Goal: Task Accomplishment & Management: Manage account settings

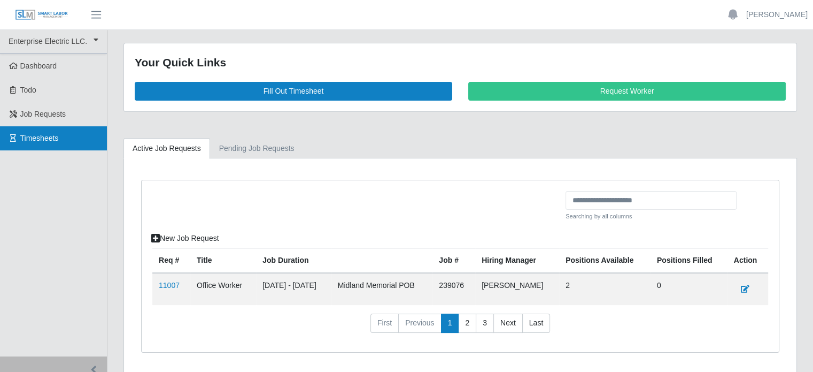
click at [56, 136] on span "Timesheets" at bounding box center [39, 138] width 38 height 9
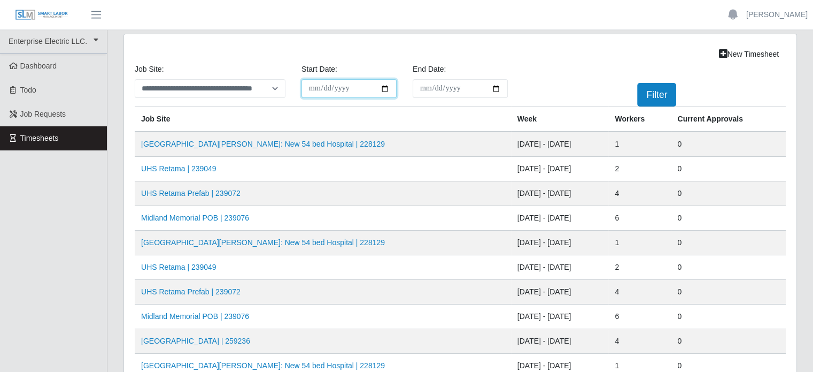
click at [381, 88] on input "**********" at bounding box center [349, 88] width 95 height 19
type input "**********"
click at [461, 89] on input "End Date:" at bounding box center [460, 88] width 95 height 19
click at [494, 88] on input "End Date:" at bounding box center [460, 88] width 95 height 19
type input "**********"
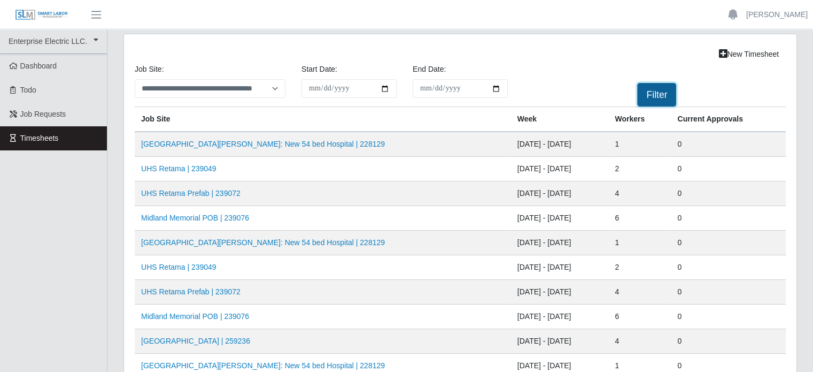
click at [660, 94] on button "Filter" at bounding box center [656, 95] width 39 height 24
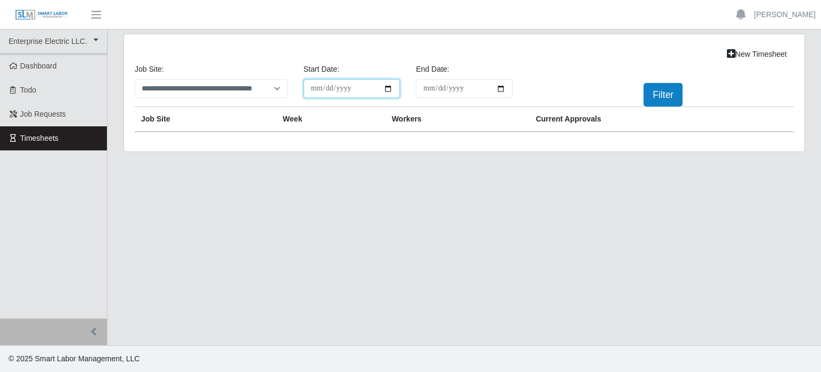
click at [386, 89] on input "**********" at bounding box center [352, 88] width 97 height 19
type input "**********"
click at [663, 91] on button "Filter" at bounding box center [663, 95] width 39 height 24
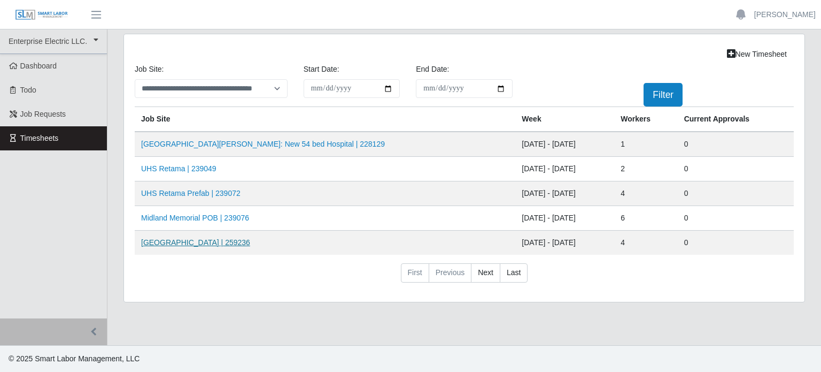
click at [243, 239] on link "HCA Methodist Hospital | 259236" at bounding box center [195, 242] width 109 height 9
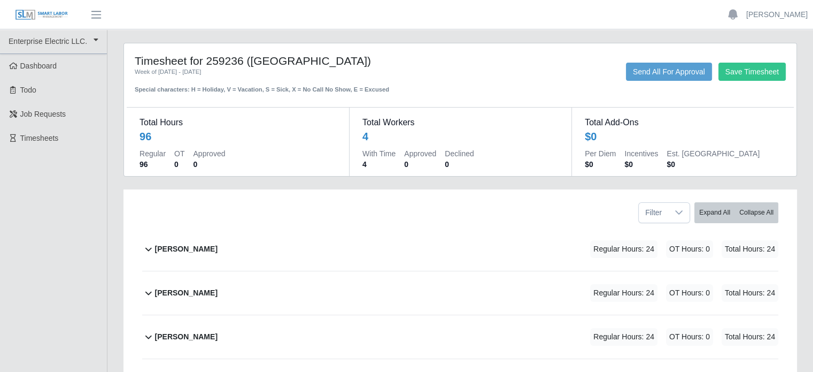
click at [218, 243] on b "[PERSON_NAME]" at bounding box center [186, 248] width 63 height 11
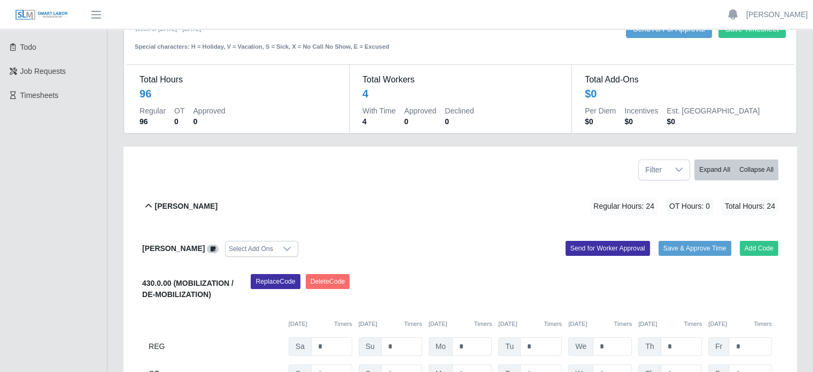
scroll to position [107, 0]
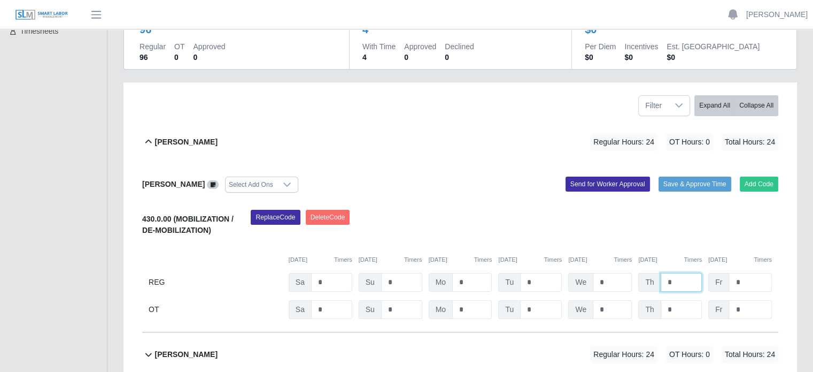
drag, startPoint x: 676, startPoint y: 280, endPoint x: 640, endPoint y: 280, distance: 35.8
click at [640, 280] on div "Th *" at bounding box center [670, 282] width 64 height 19
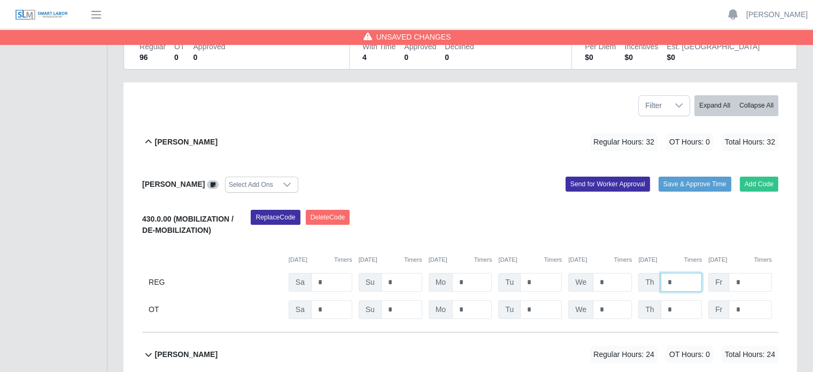
type input "*"
drag, startPoint x: 751, startPoint y: 282, endPoint x: 616, endPoint y: 288, distance: 134.3
click at [751, 282] on input "*" at bounding box center [750, 282] width 43 height 19
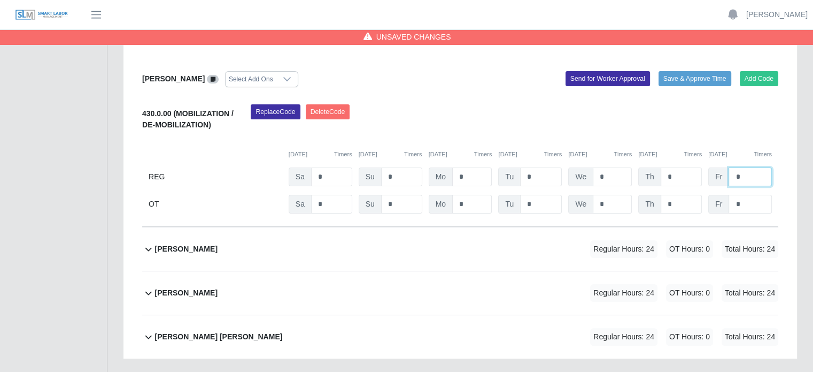
scroll to position [214, 0]
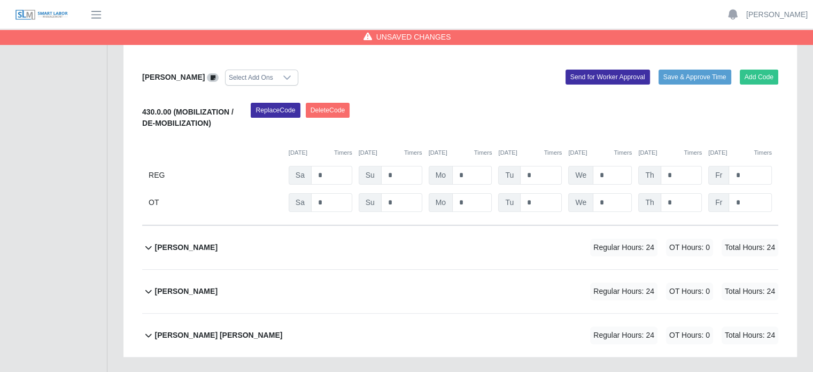
click at [175, 248] on b "[PERSON_NAME]" at bounding box center [186, 247] width 63 height 11
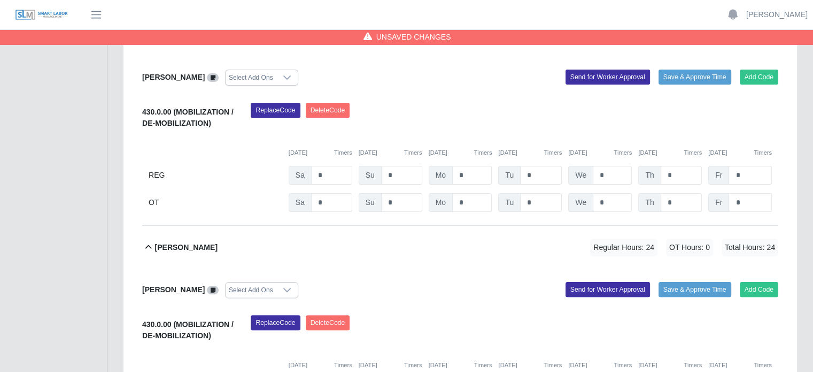
scroll to position [321, 0]
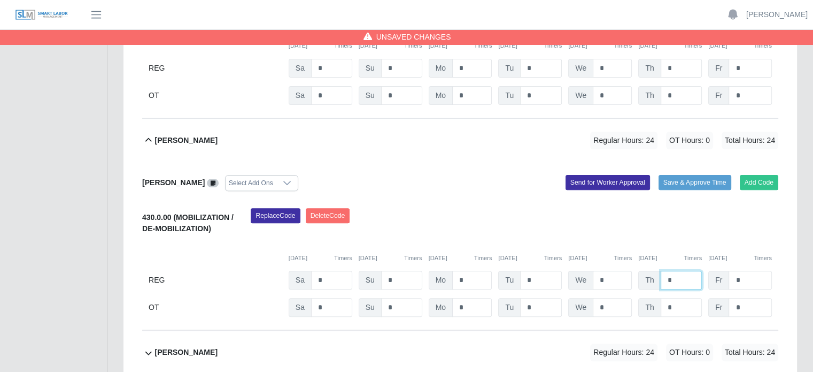
drag, startPoint x: 655, startPoint y: 274, endPoint x: 631, endPoint y: 271, distance: 24.8
click at [631, 271] on div "REG Sa * Su * Mo * Tu * We * Th * Fr *" at bounding box center [460, 280] width 636 height 19
type input "*"
click at [744, 280] on input "*" at bounding box center [750, 280] width 43 height 19
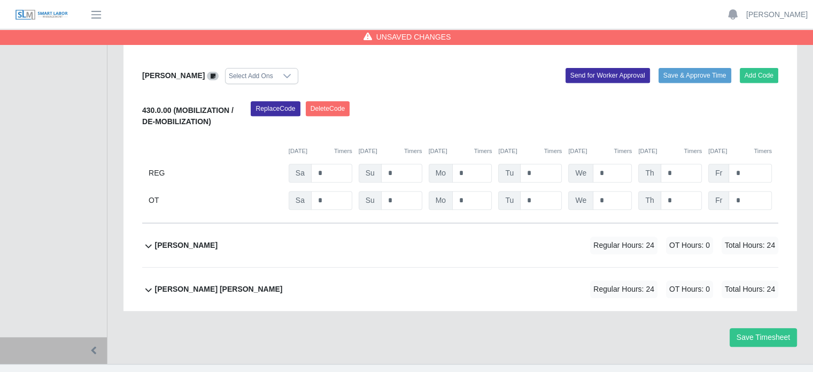
click at [206, 240] on b "[PERSON_NAME]" at bounding box center [186, 245] width 63 height 11
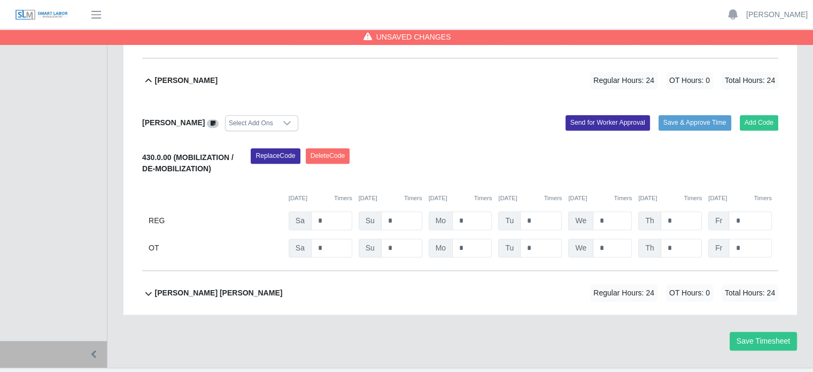
scroll to position [596, 0]
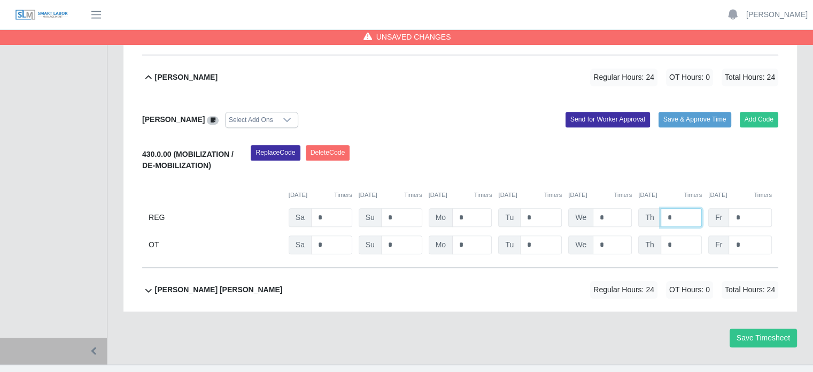
click at [636, 213] on div "REG Sa * Su * Mo * Tu * We * Th * Fr *" at bounding box center [460, 217] width 636 height 19
type input "*"
click at [750, 215] on input "*" at bounding box center [750, 217] width 43 height 19
click at [167, 288] on b "[PERSON_NAME] [PERSON_NAME]" at bounding box center [219, 289] width 128 height 11
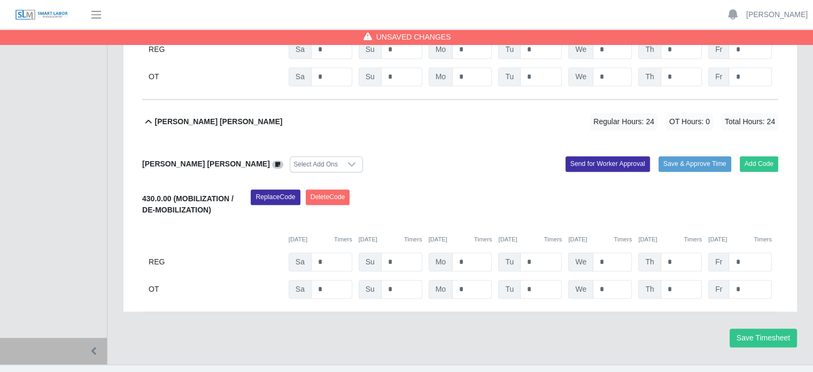
scroll to position [763, 0]
drag, startPoint x: 675, startPoint y: 258, endPoint x: 646, endPoint y: 258, distance: 28.9
type input "*"
click at [744, 264] on input "*" at bounding box center [750, 261] width 43 height 19
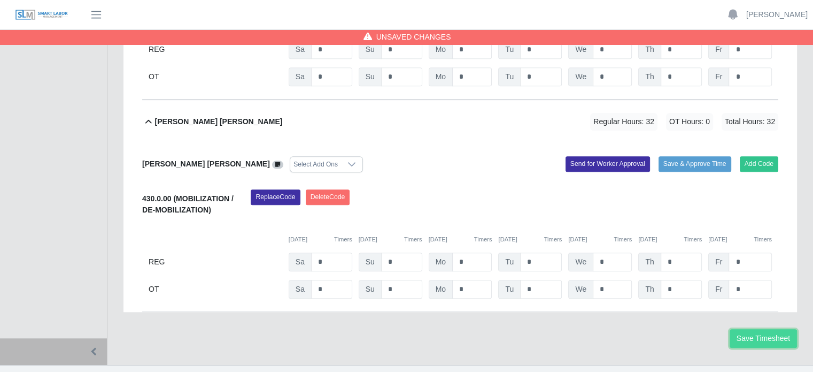
click at [762, 339] on button "Save Timesheet" at bounding box center [763, 338] width 67 height 19
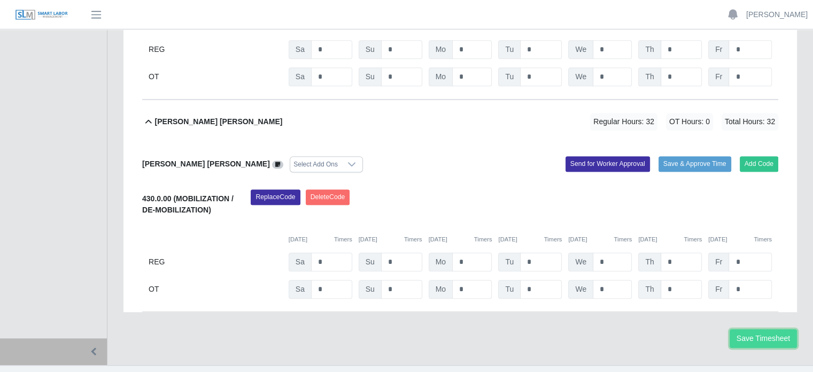
click at [782, 336] on button "Save Timesheet" at bounding box center [763, 338] width 67 height 19
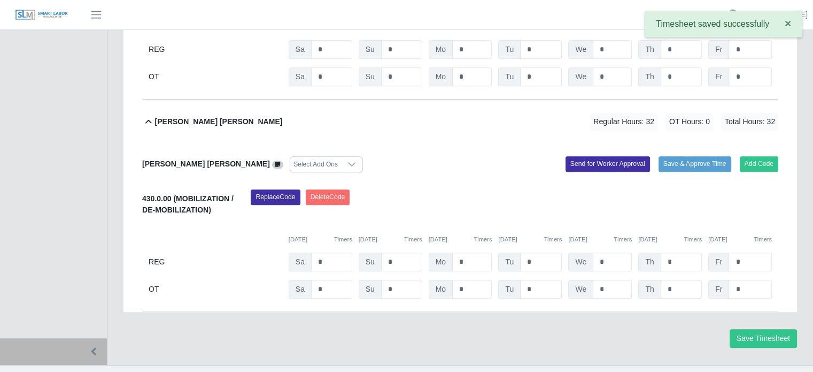
click at [780, 14] on button "×" at bounding box center [788, 23] width 28 height 24
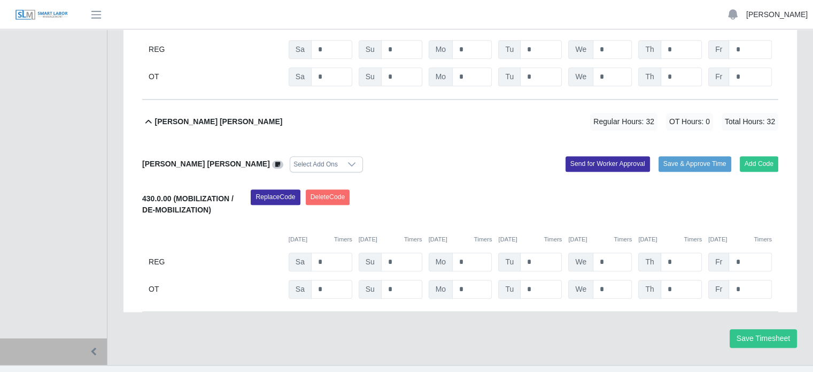
click at [763, 19] on link "[PERSON_NAME]" at bounding box center [776, 14] width 61 height 11
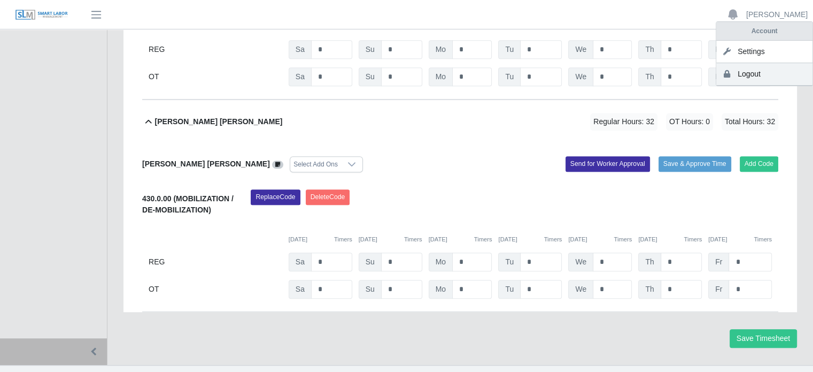
click at [760, 75] on link "Logout" at bounding box center [764, 74] width 96 height 22
